Goal: Information Seeking & Learning: Learn about a topic

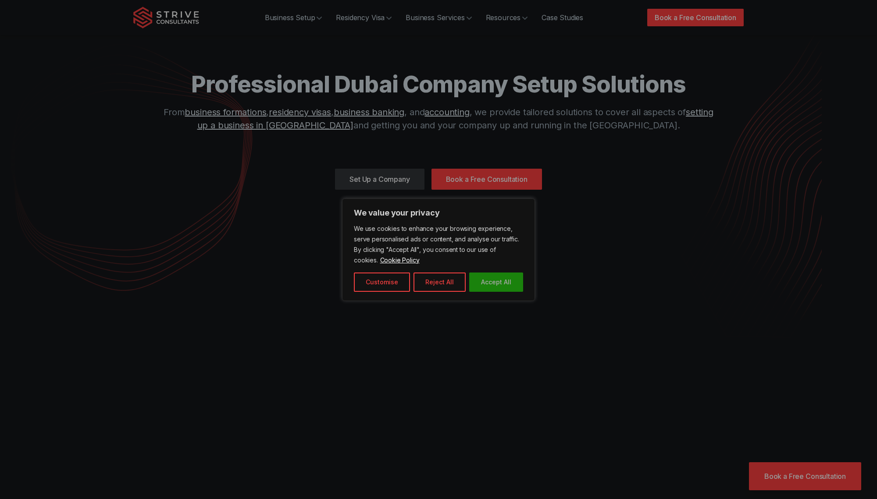
click at [499, 281] on button "Accept All" at bounding box center [496, 282] width 54 height 19
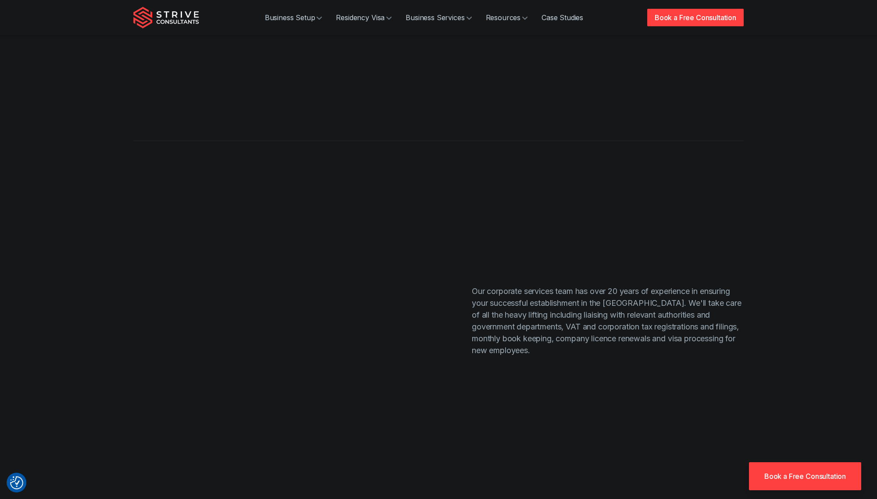
scroll to position [3270, 0]
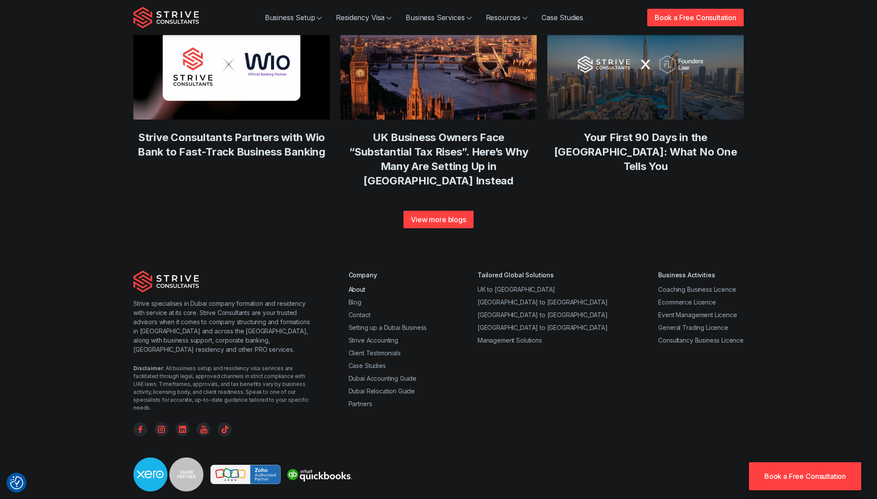
click at [360, 286] on link "About" at bounding box center [356, 289] width 17 height 7
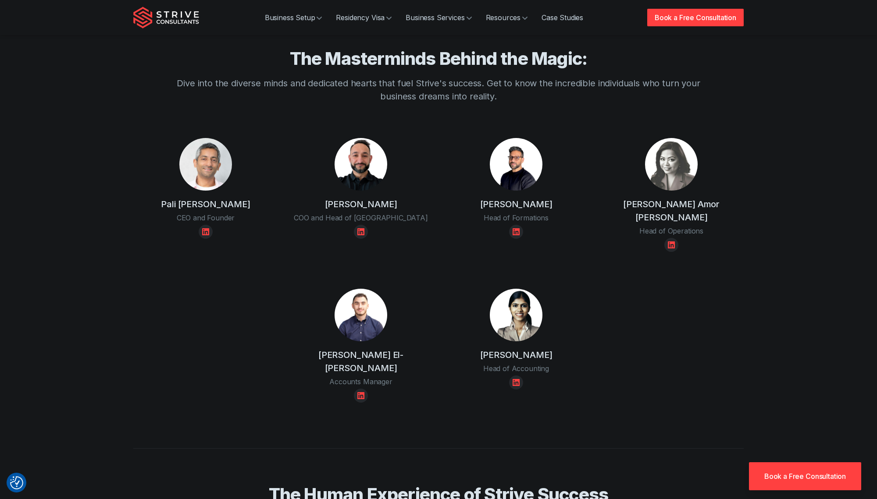
scroll to position [705, 0]
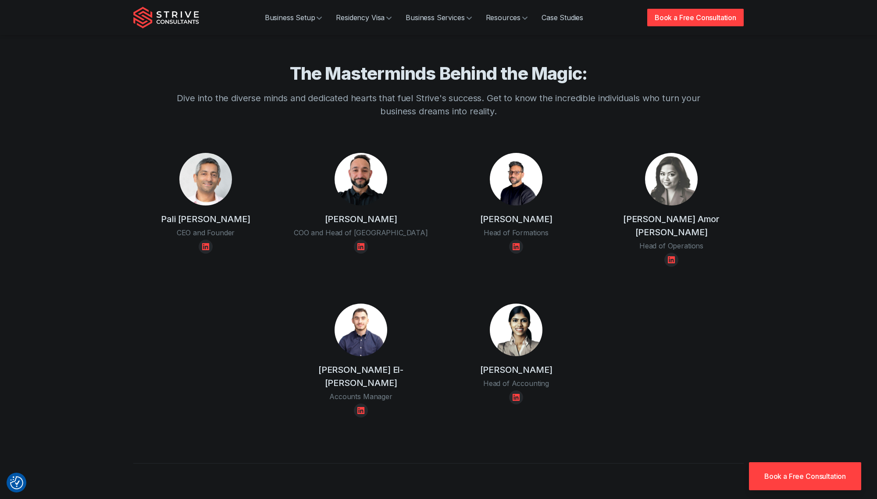
click at [801, 135] on section "The Masterminds Behind the Magic: Dive into the diverse minds and dedicated hea…" at bounding box center [438, 227] width 877 height 401
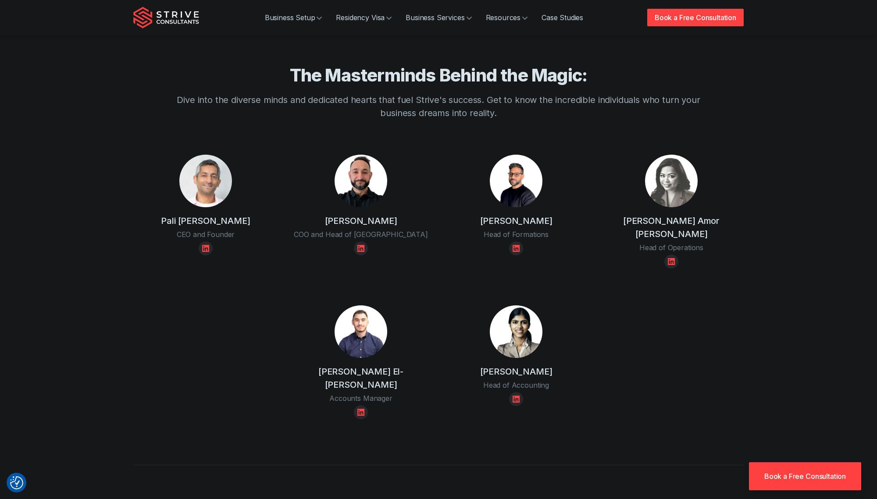
click at [801, 135] on section "The Masterminds Behind the Magic: Dive into the diverse minds and dedicated hea…" at bounding box center [438, 229] width 877 height 401
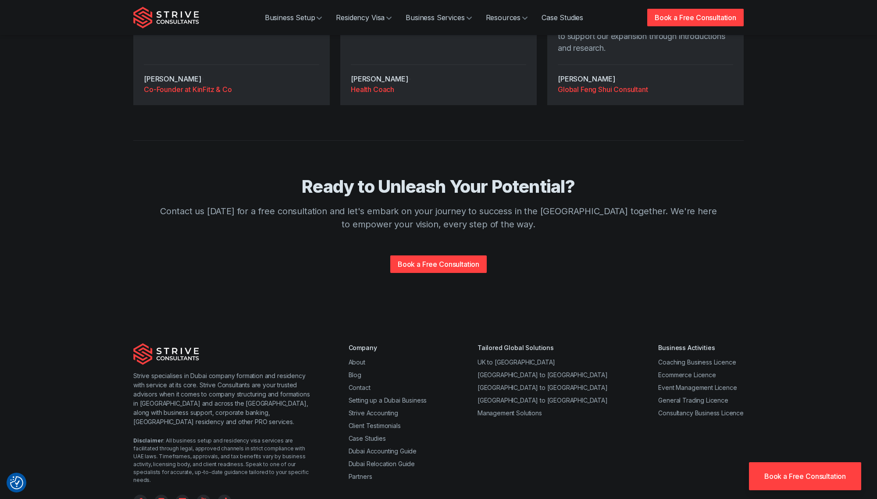
scroll to position [1639, 0]
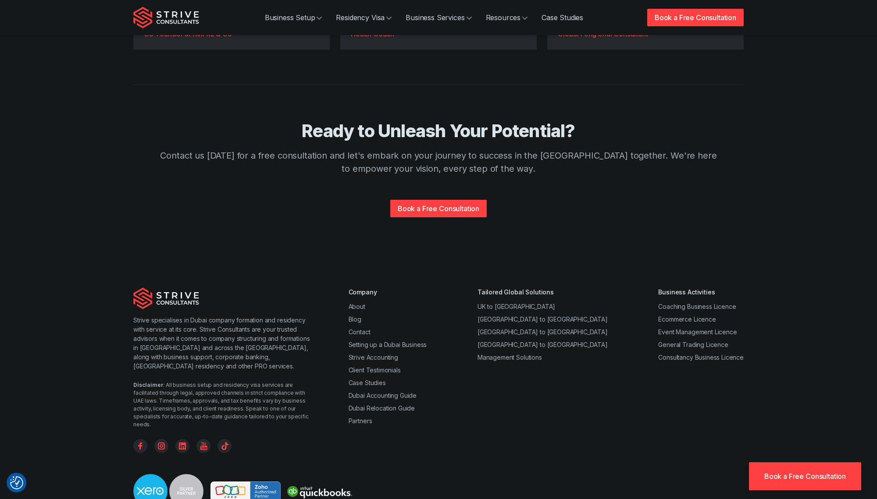
click at [83, 335] on div "Strive specialises in Dubai company formation and residency with service at its…" at bounding box center [438, 420] width 877 height 323
drag, startPoint x: 579, startPoint y: 434, endPoint x: 527, endPoint y: 433, distance: 51.7
copy div "License no 1256278"
click at [661, 384] on div "Strive specialises in Dubai company formation and residency with service at its…" at bounding box center [438, 421] width 631 height 267
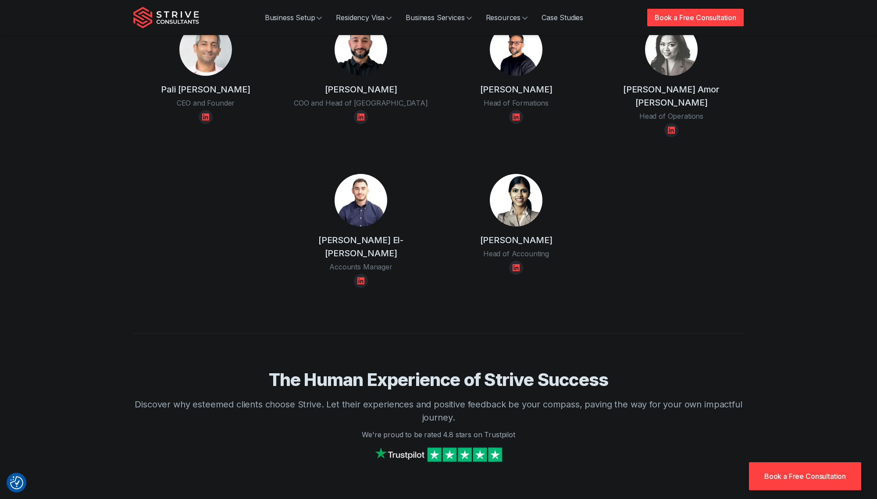
scroll to position [0, 0]
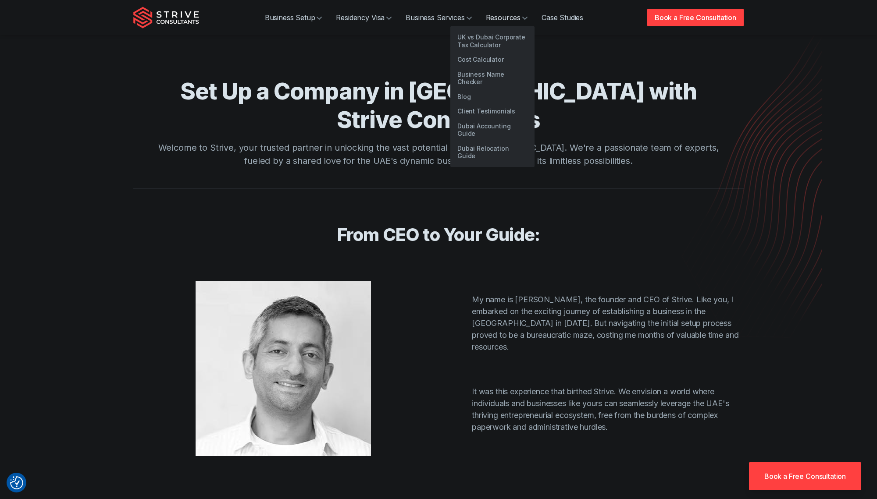
click at [493, 15] on link "Resources" at bounding box center [507, 18] width 56 height 18
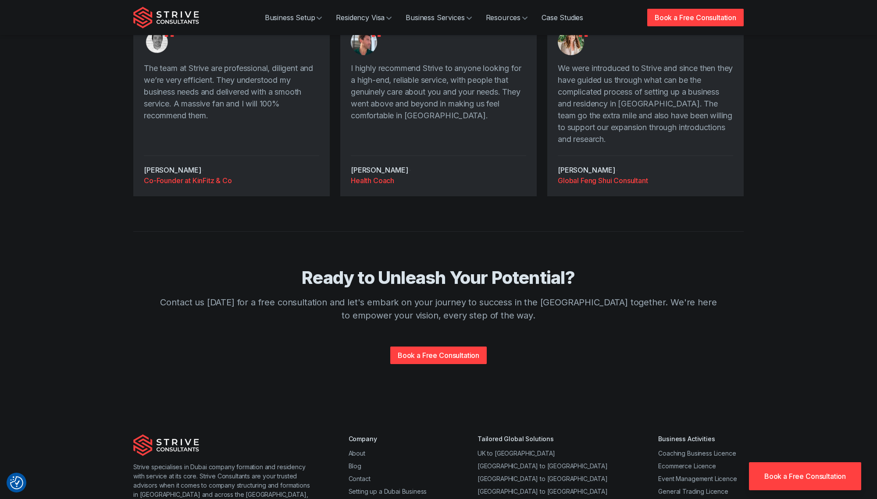
scroll to position [1639, 0]
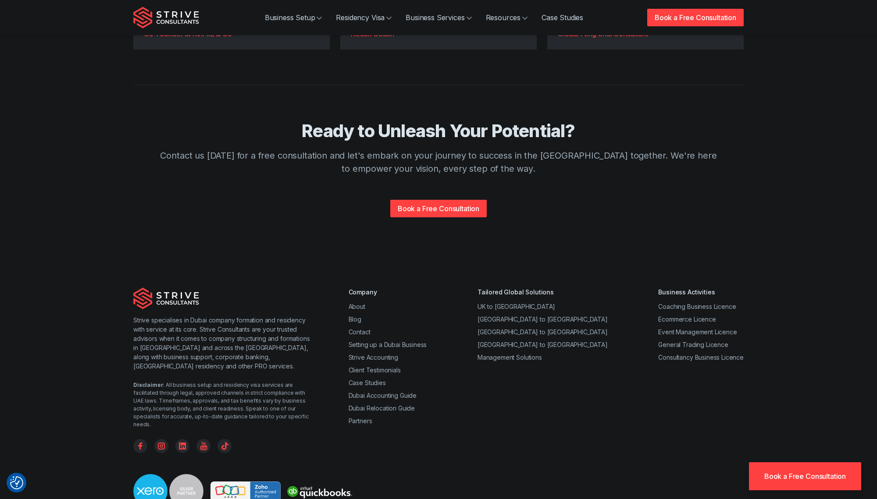
drag, startPoint x: 587, startPoint y: 434, endPoint x: 461, endPoint y: 436, distance: 125.8
copy div "Licensed under DED, [GEOGRAPHIC_DATA]. License no 1256278"
